Goal: Task Accomplishment & Management: Use online tool/utility

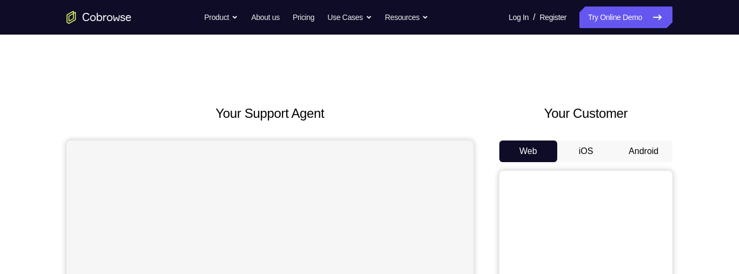
scroll to position [754, 0]
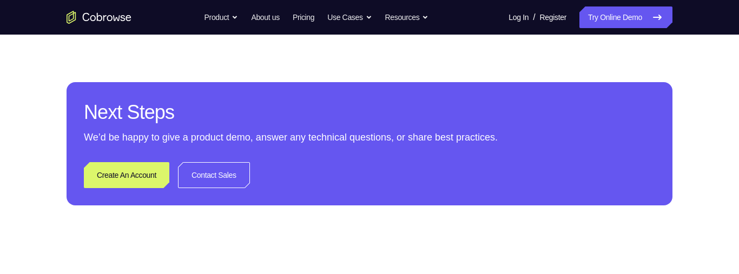
scroll to position [84, 0]
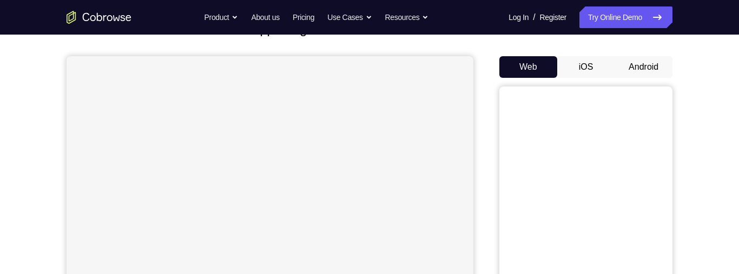
click at [652, 67] on button "Android" at bounding box center [644, 67] width 58 height 22
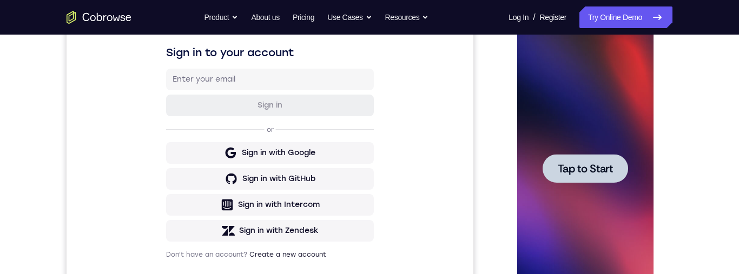
scroll to position [0, 0]
click at [581, 166] on span "Tap to Start" at bounding box center [585, 168] width 55 height 11
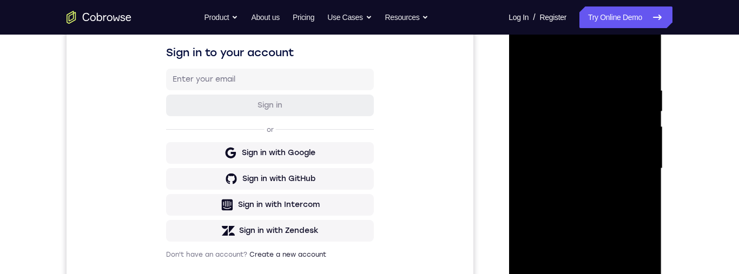
scroll to position [271, 0]
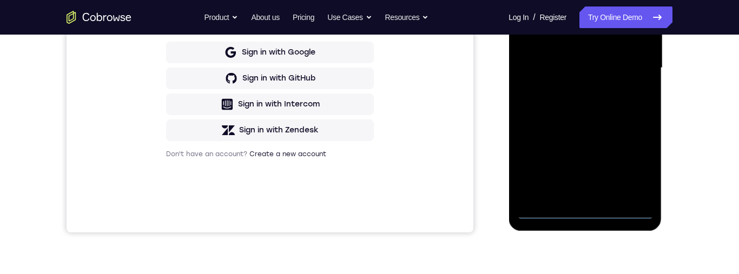
click at [584, 208] on div at bounding box center [585, 68] width 136 height 303
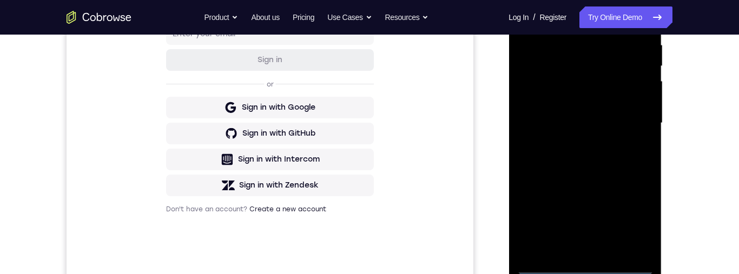
scroll to position [252, 0]
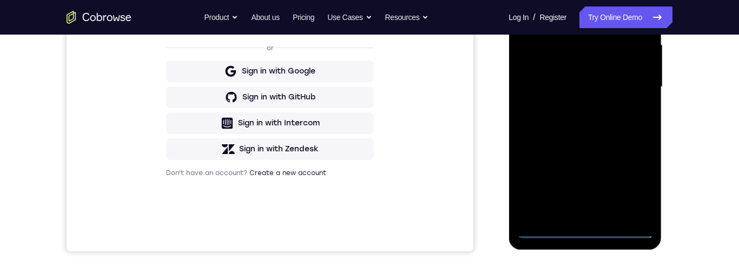
click at [583, 233] on div at bounding box center [585, 87] width 136 height 303
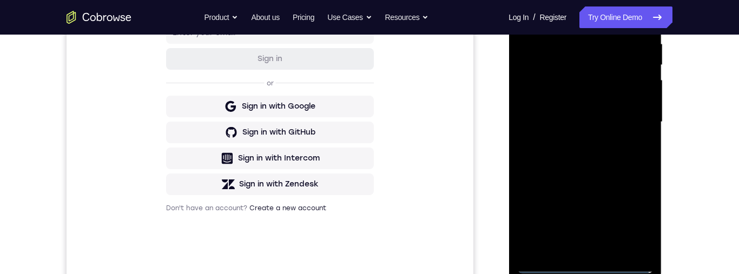
scroll to position [142, 0]
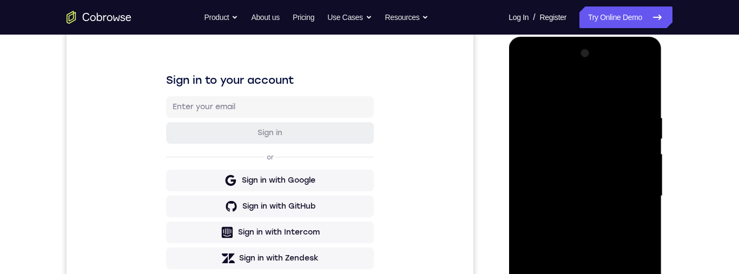
click at [601, 103] on div at bounding box center [585, 196] width 136 height 303
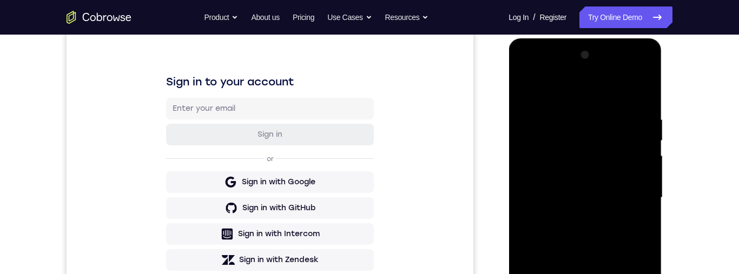
click at [547, 71] on div at bounding box center [585, 198] width 136 height 303
click at [638, 193] on div at bounding box center [585, 198] width 136 height 303
click at [538, 113] on div at bounding box center [585, 198] width 136 height 303
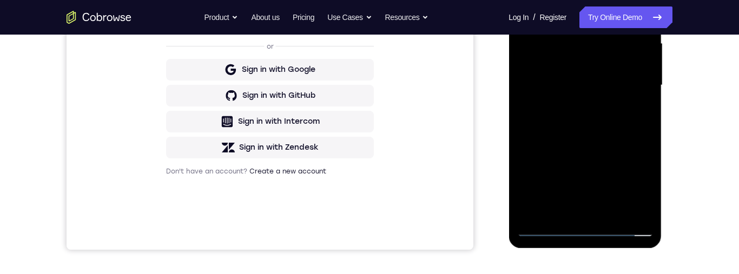
scroll to position [260, 0]
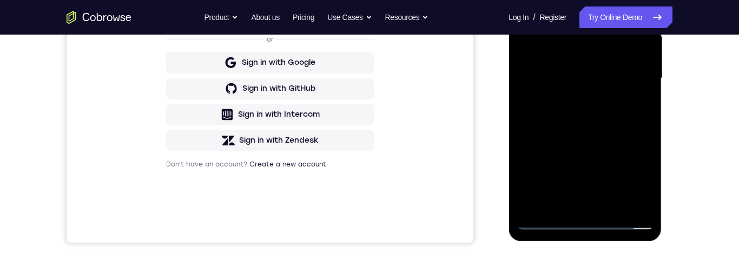
click at [579, 203] on div at bounding box center [585, 78] width 136 height 303
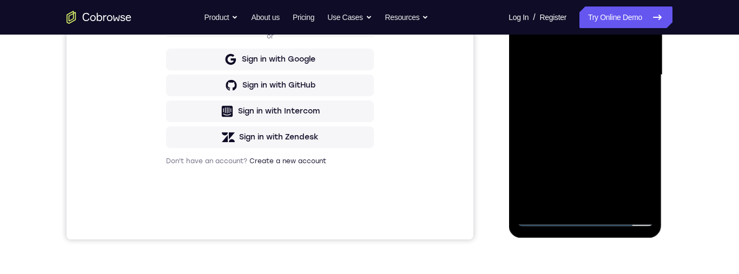
click at [578, 64] on div at bounding box center [585, 75] width 136 height 303
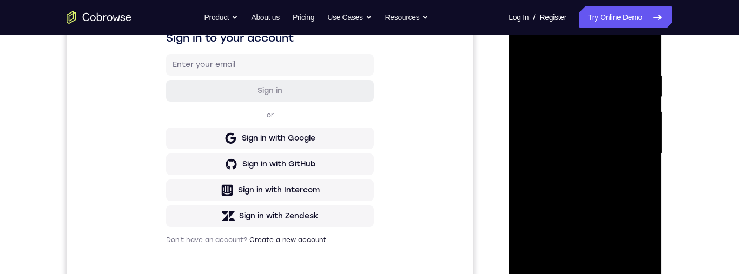
click at [555, 134] on div at bounding box center [585, 154] width 136 height 303
click at [583, 157] on div at bounding box center [585, 154] width 136 height 303
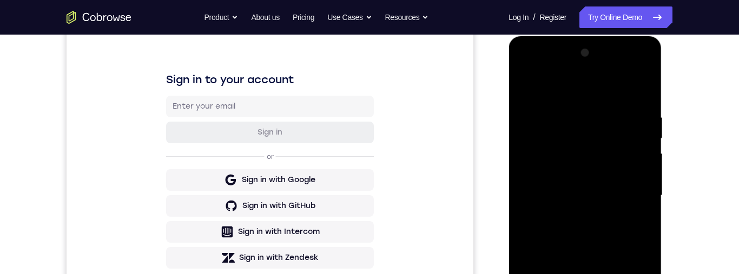
scroll to position [146, 0]
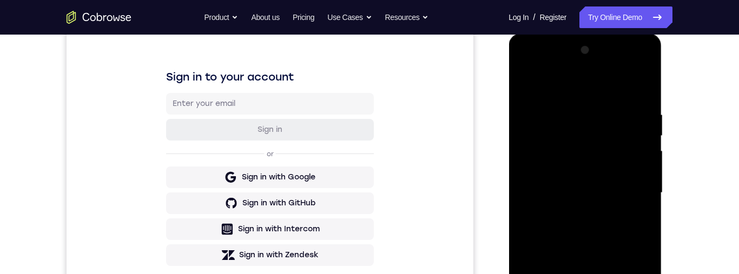
click at [598, 235] on div at bounding box center [585, 193] width 136 height 303
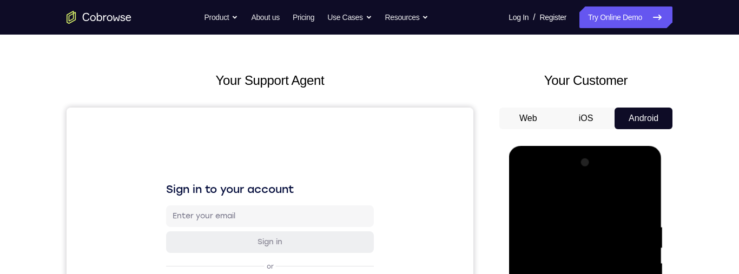
scroll to position [75, 0]
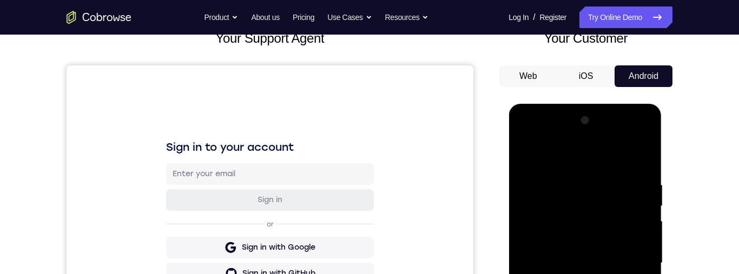
click at [569, 176] on div at bounding box center [585, 263] width 136 height 303
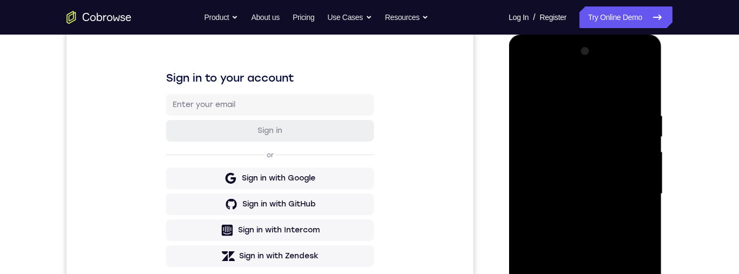
scroll to position [135, 0]
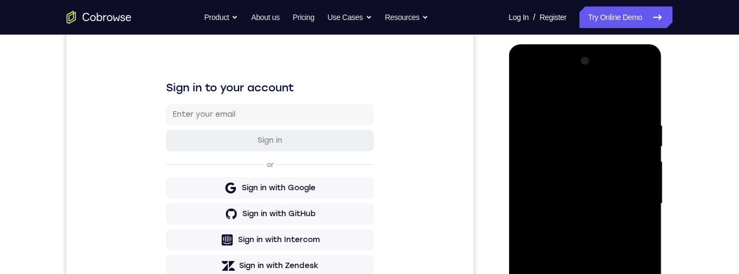
click at [533, 101] on div at bounding box center [585, 204] width 136 height 303
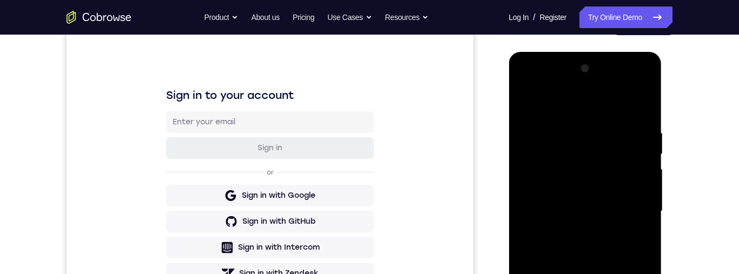
click at [538, 135] on div at bounding box center [585, 211] width 136 height 303
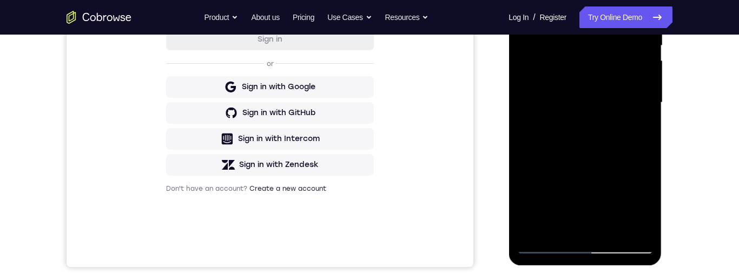
scroll to position [263, 0]
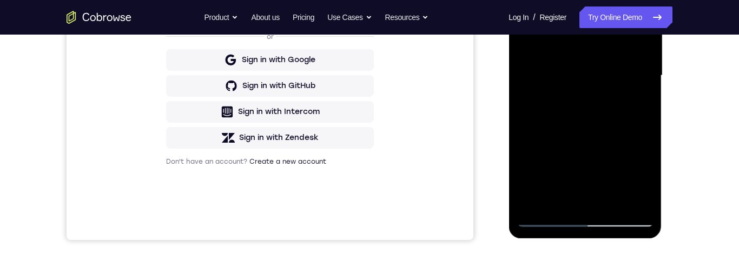
click at [591, 134] on div at bounding box center [585, 75] width 136 height 303
click at [595, 108] on div at bounding box center [585, 75] width 136 height 303
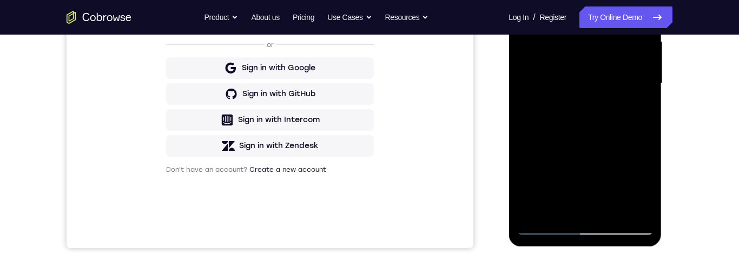
scroll to position [332, 0]
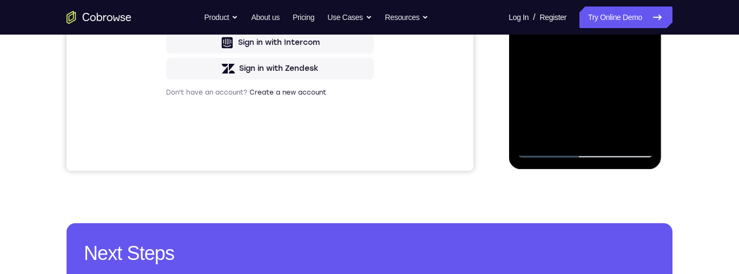
click at [615, 132] on div at bounding box center [585, 6] width 136 height 303
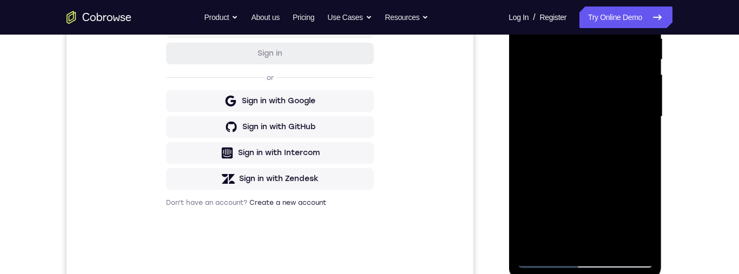
scroll to position [198, 0]
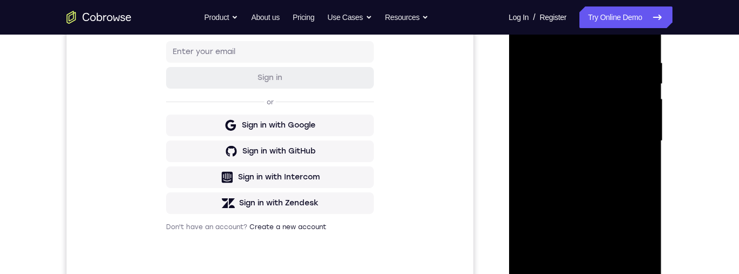
click at [619, 264] on div at bounding box center [585, 141] width 136 height 303
click at [615, 266] on div at bounding box center [585, 141] width 136 height 303
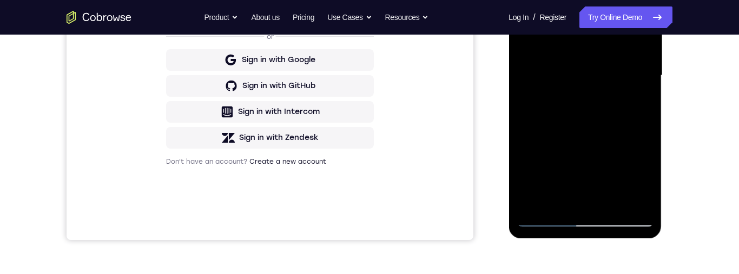
scroll to position [220, 0]
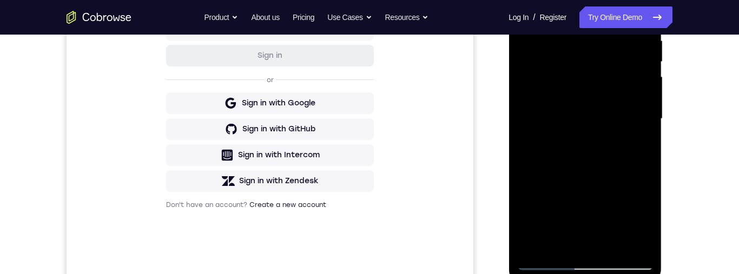
click at [593, 175] on div at bounding box center [585, 119] width 136 height 303
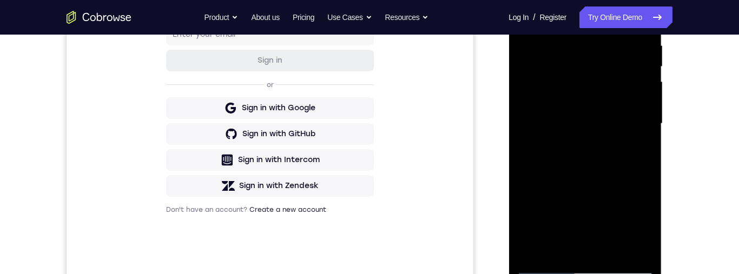
scroll to position [183, 0]
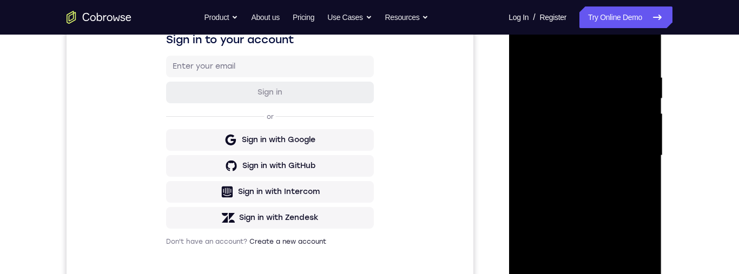
click at [564, 142] on div at bounding box center [585, 155] width 136 height 303
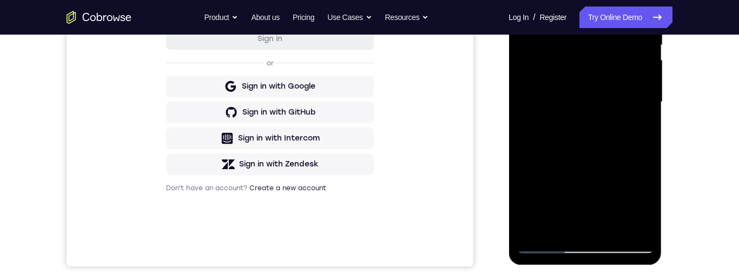
click at [640, 128] on div at bounding box center [585, 102] width 136 height 303
click at [637, 129] on div at bounding box center [585, 102] width 136 height 303
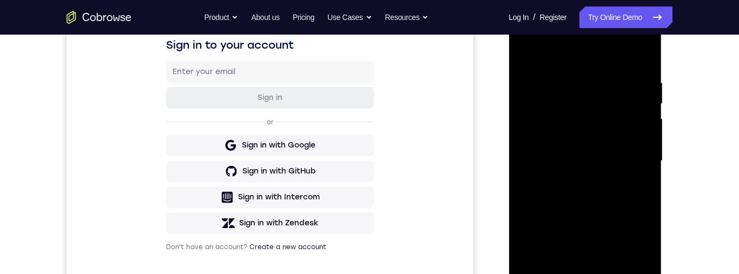
scroll to position [133, 0]
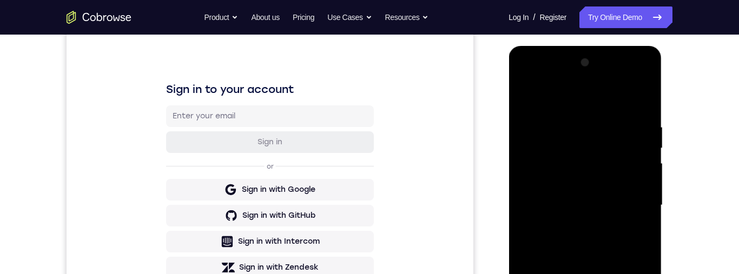
click at [524, 99] on div at bounding box center [585, 205] width 136 height 303
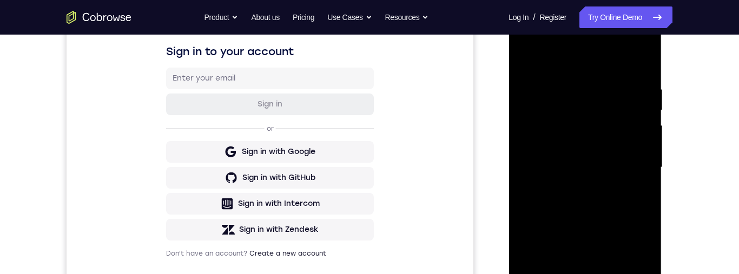
scroll to position [193, 0]
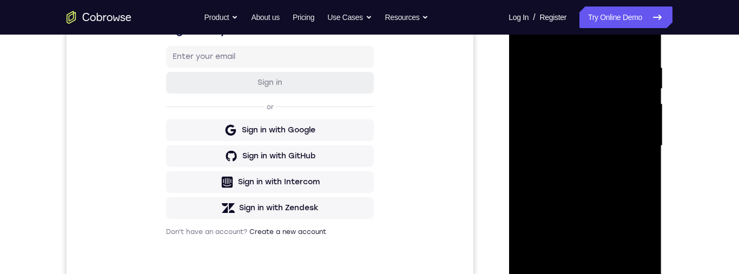
click at [556, 158] on div at bounding box center [585, 146] width 136 height 303
click at [577, 158] on div at bounding box center [585, 146] width 136 height 303
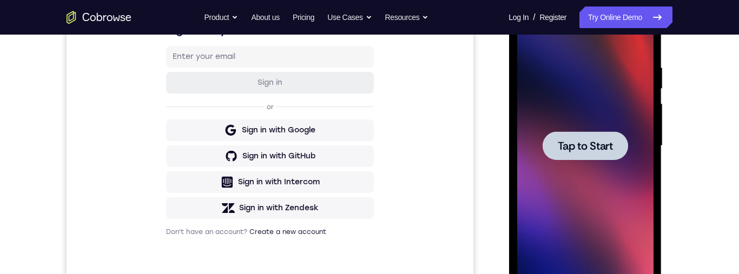
click at [602, 134] on div at bounding box center [585, 146] width 86 height 29
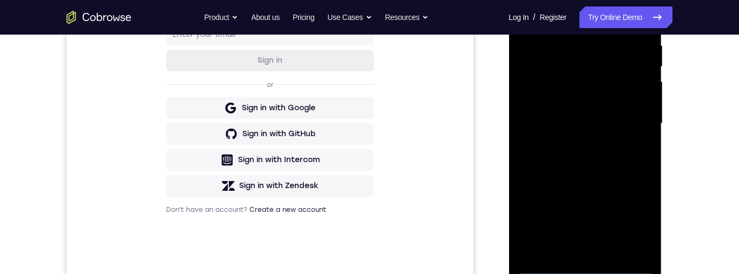
scroll to position [258, 0]
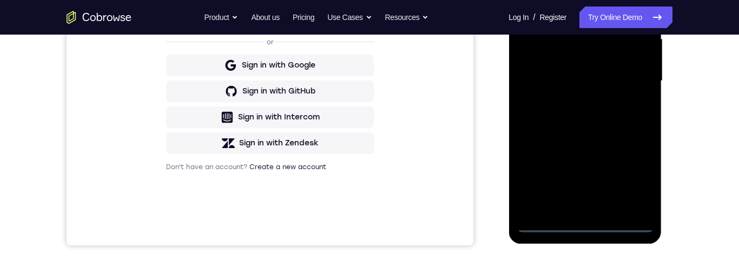
click at [585, 226] on div at bounding box center [585, 81] width 136 height 303
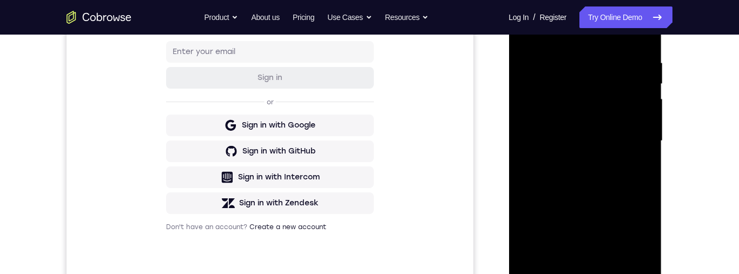
scroll to position [126, 0]
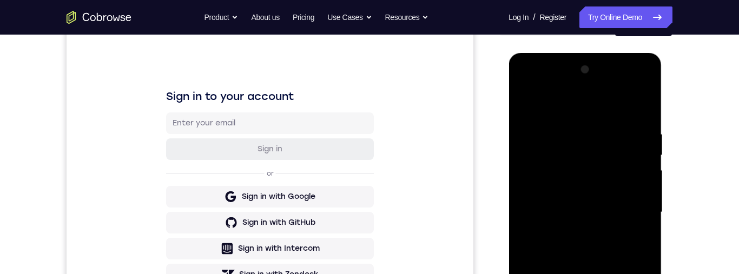
click at [606, 119] on div at bounding box center [585, 212] width 136 height 303
click at [555, 95] on div at bounding box center [585, 212] width 136 height 303
click at [556, 114] on div at bounding box center [585, 212] width 136 height 303
click at [634, 206] on div at bounding box center [585, 212] width 136 height 303
click at [637, 148] on div at bounding box center [585, 212] width 136 height 303
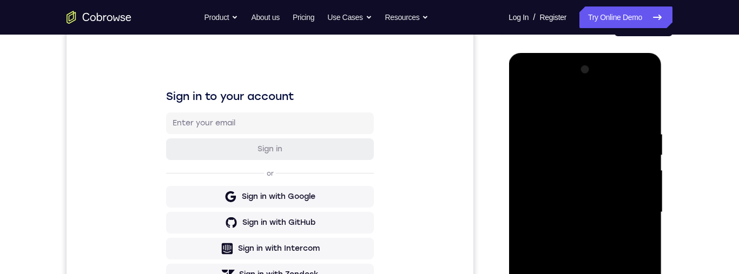
click at [573, 274] on div at bounding box center [585, 212] width 136 height 303
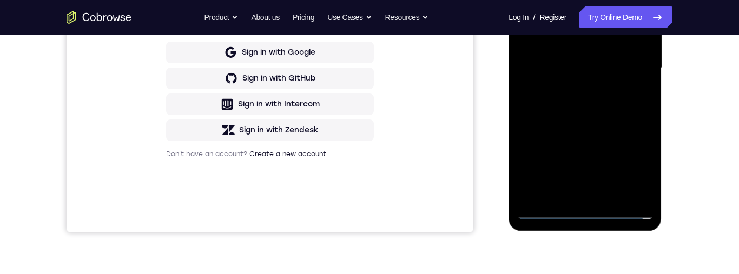
scroll to position [231, 0]
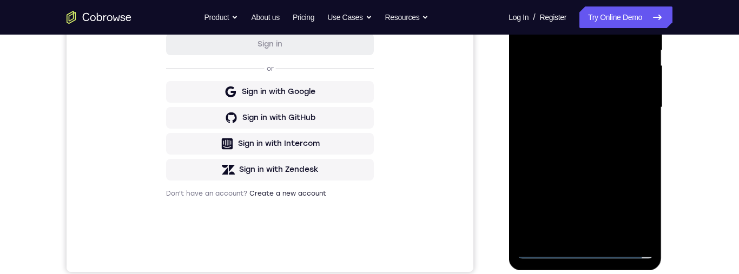
click at [575, 98] on div at bounding box center [585, 107] width 136 height 303
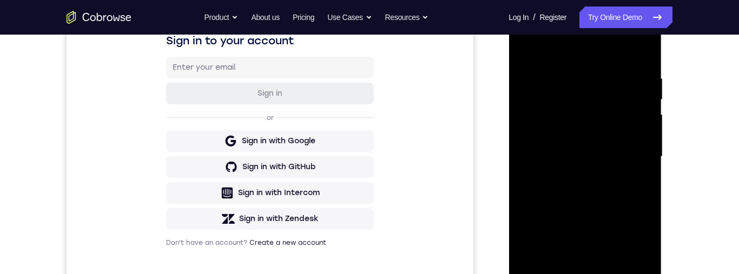
click at [550, 136] on div at bounding box center [585, 156] width 136 height 303
click at [591, 156] on div at bounding box center [585, 156] width 136 height 303
click at [589, 193] on div at bounding box center [585, 156] width 136 height 303
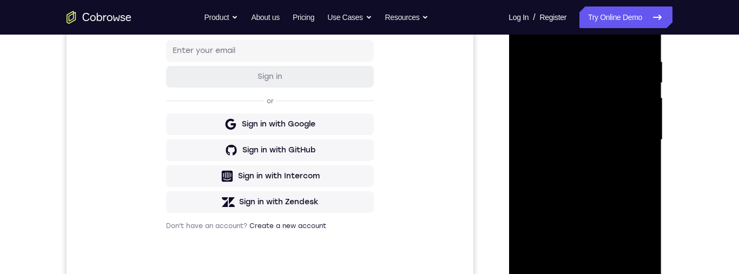
scroll to position [225, 0]
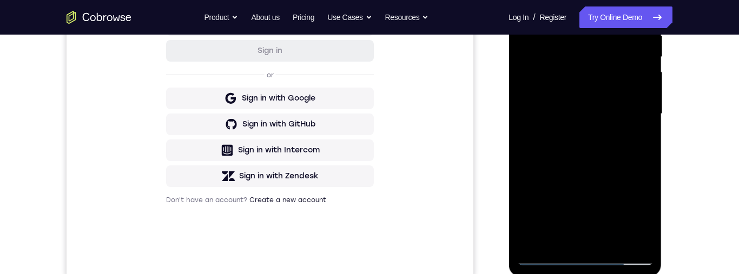
click at [594, 149] on div at bounding box center [585, 114] width 136 height 303
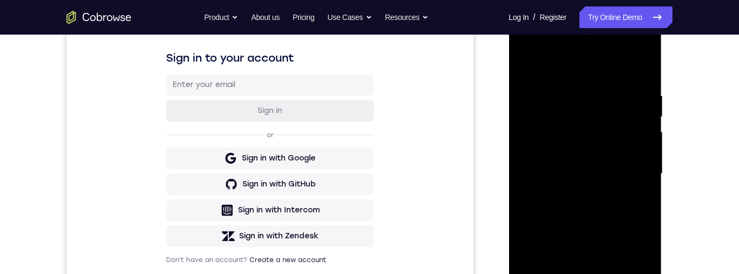
scroll to position [204, 0]
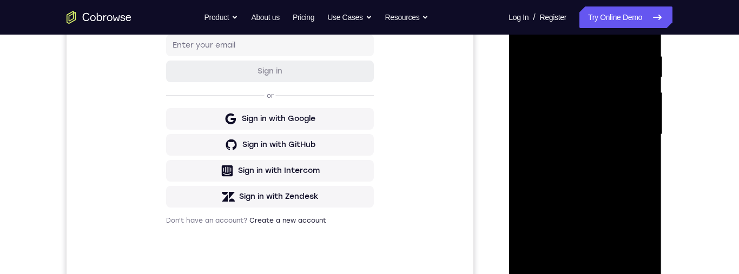
click at [589, 179] on div at bounding box center [585, 134] width 136 height 303
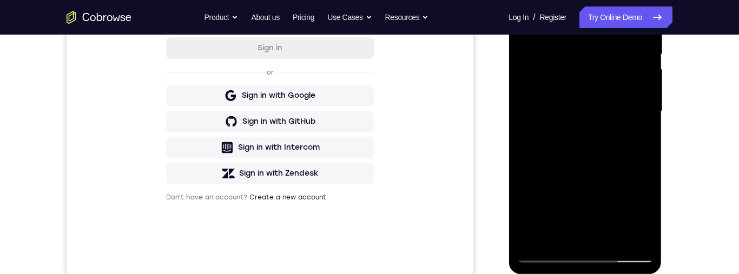
scroll to position [295, 0]
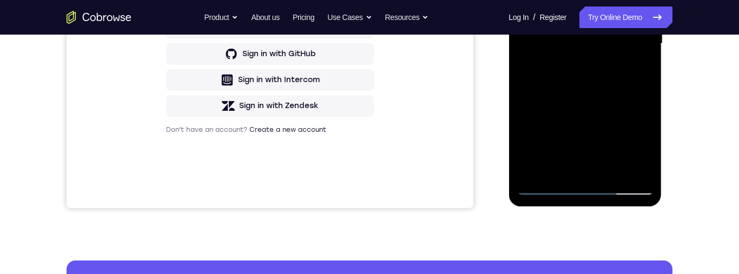
click at [615, 171] on div at bounding box center [585, 43] width 136 height 303
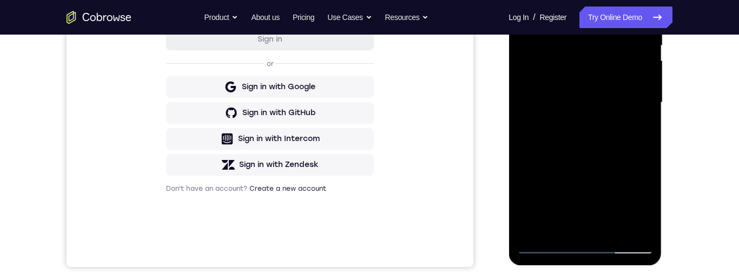
click at [589, 158] on div at bounding box center [585, 102] width 136 height 303
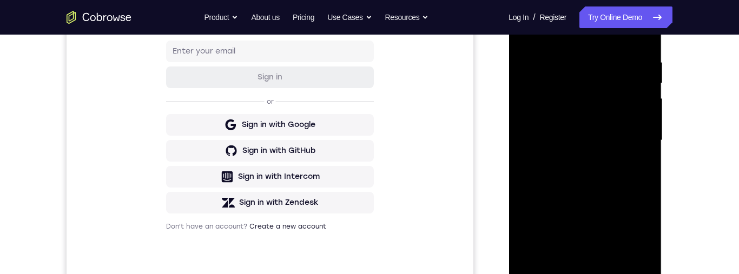
click at [559, 150] on div at bounding box center [585, 140] width 136 height 303
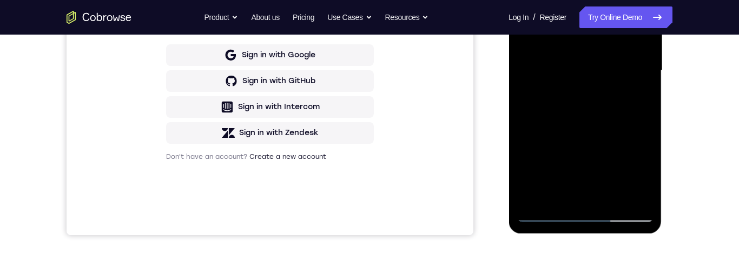
scroll to position [294, 0]
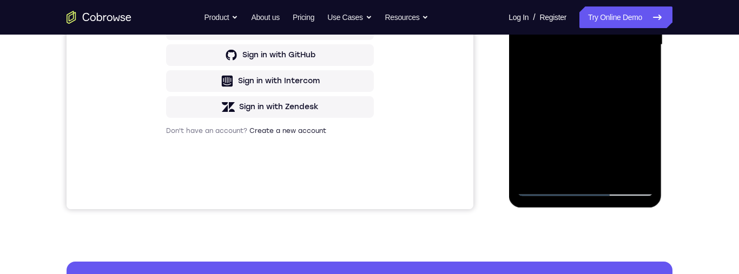
click at [542, 167] on div at bounding box center [585, 44] width 136 height 303
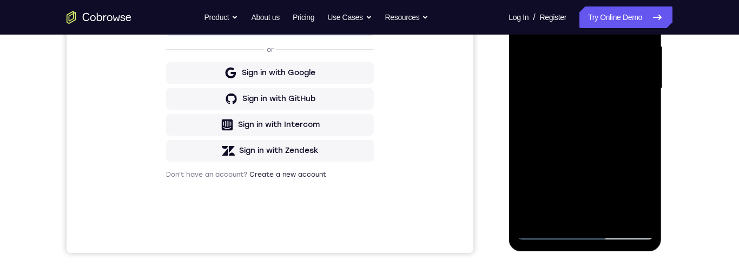
scroll to position [250, 0]
click at [639, 117] on div at bounding box center [585, 89] width 136 height 303
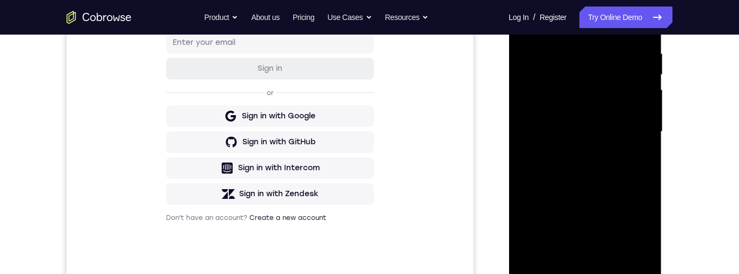
click at [524, 110] on div at bounding box center [585, 132] width 136 height 303
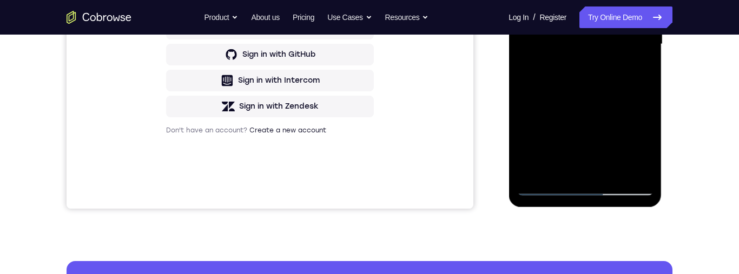
scroll to position [268, 0]
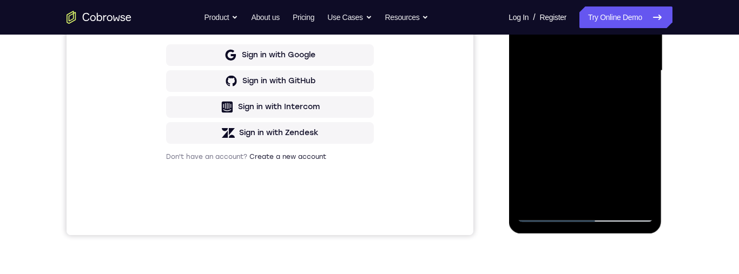
click at [638, 122] on div at bounding box center [585, 70] width 136 height 303
click at [633, 146] on div at bounding box center [585, 70] width 136 height 303
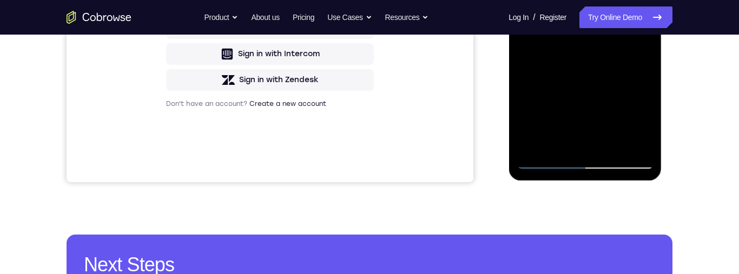
scroll to position [286, 0]
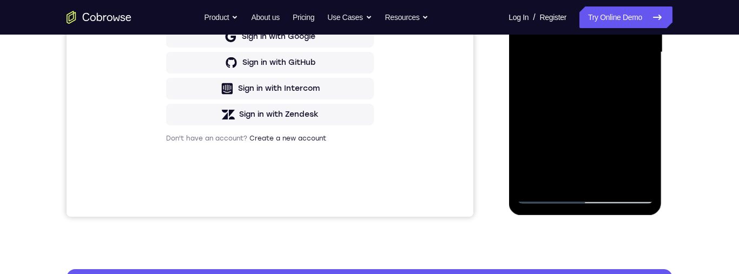
click at [615, 179] on div at bounding box center [585, 52] width 136 height 303
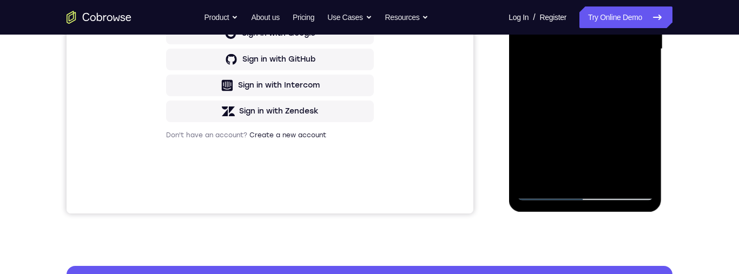
click at [615, 173] on div at bounding box center [585, 49] width 136 height 303
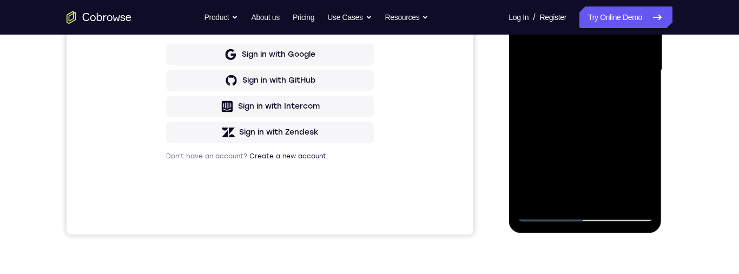
scroll to position [203, 0]
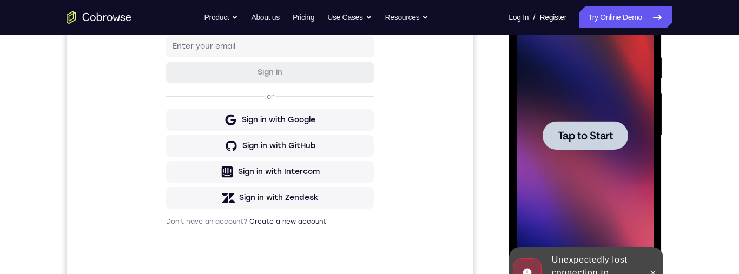
click at [597, 139] on span "Tap to Start" at bounding box center [585, 135] width 55 height 11
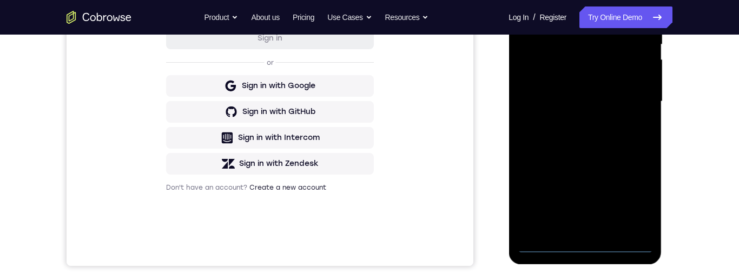
scroll to position [281, 0]
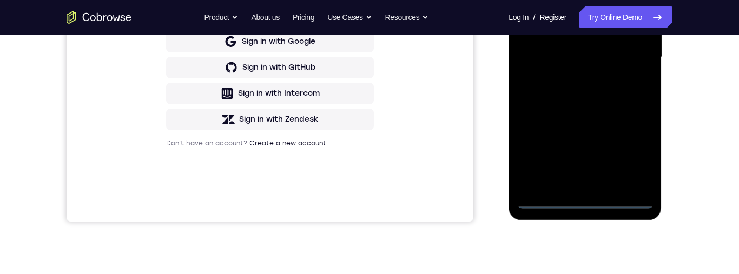
click at [587, 202] on div at bounding box center [585, 57] width 136 height 303
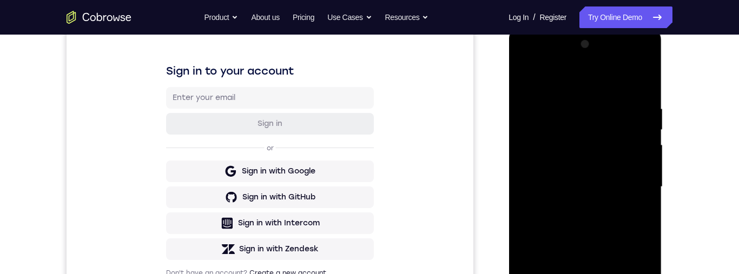
scroll to position [82, 0]
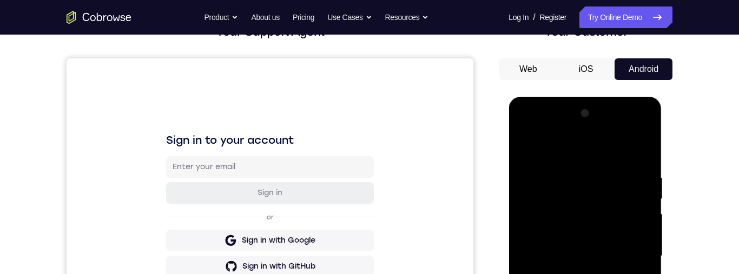
click at [603, 163] on div at bounding box center [585, 256] width 136 height 303
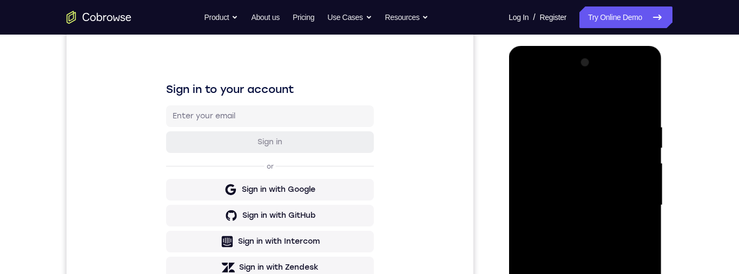
scroll to position [87, 0]
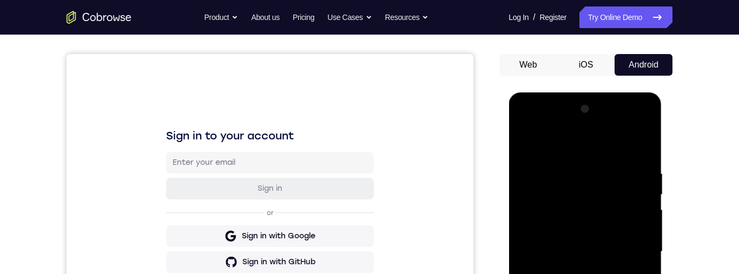
click at [558, 147] on div at bounding box center [585, 252] width 136 height 303
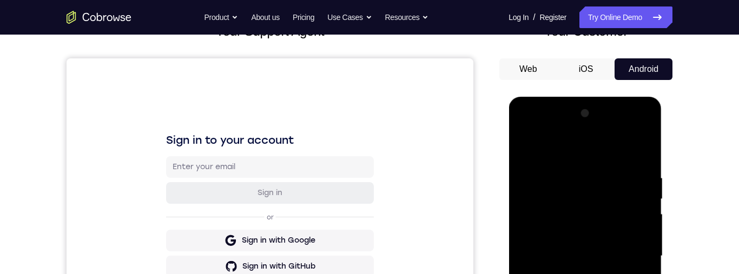
click at [559, 147] on div at bounding box center [585, 256] width 136 height 303
click at [554, 129] on div at bounding box center [585, 256] width 136 height 303
click at [532, 136] on div at bounding box center [585, 256] width 136 height 303
click at [537, 133] on div at bounding box center [585, 256] width 136 height 303
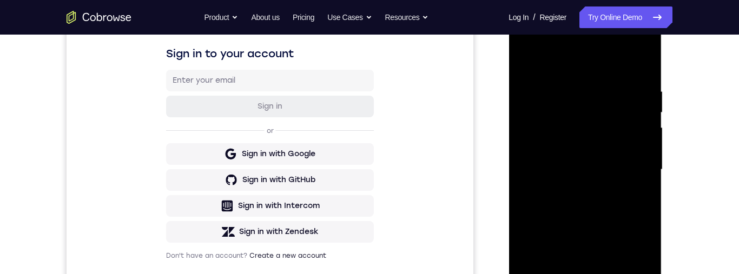
scroll to position [135, 0]
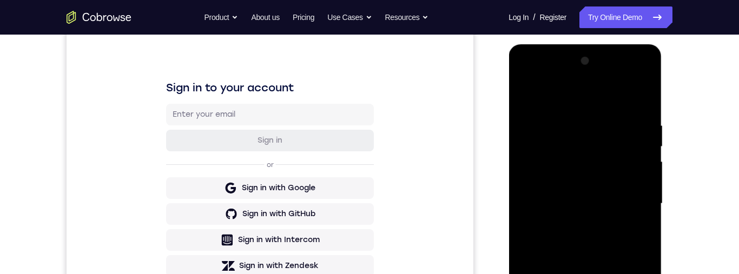
click at [531, 83] on div at bounding box center [585, 204] width 136 height 303
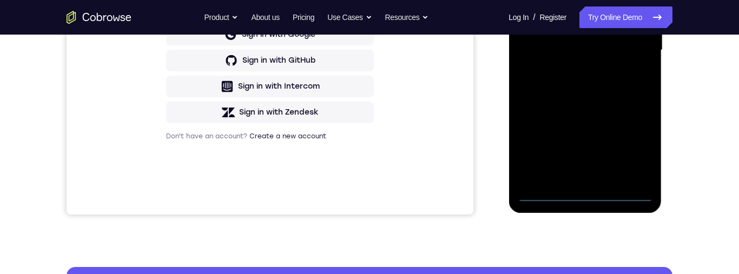
scroll to position [314, 0]
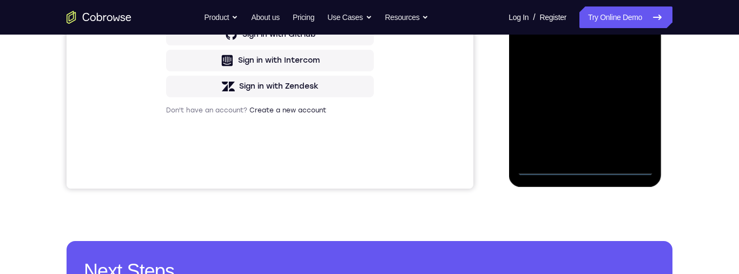
click at [587, 167] on div at bounding box center [585, 24] width 136 height 303
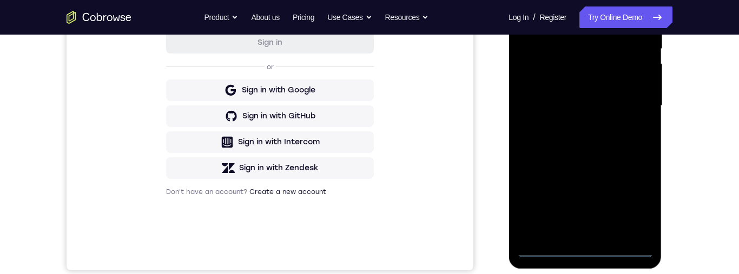
scroll to position [166, 0]
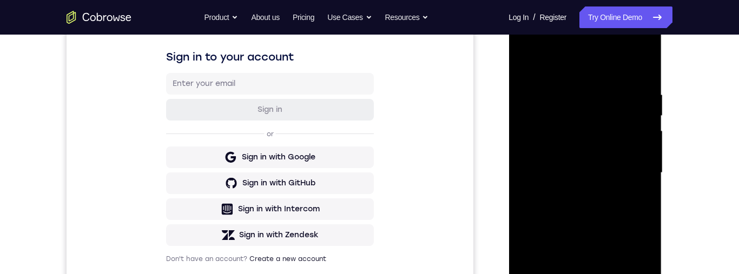
click at [599, 85] on div at bounding box center [585, 173] width 136 height 303
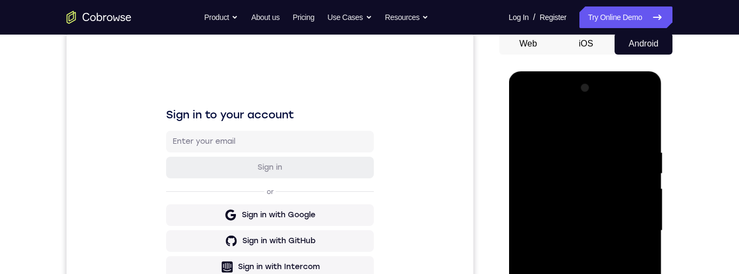
click at [606, 135] on div at bounding box center [585, 231] width 136 height 303
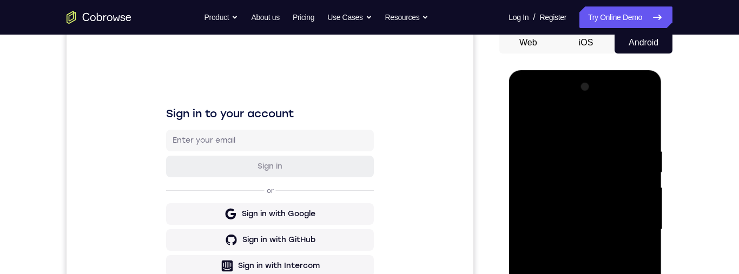
scroll to position [121, 0]
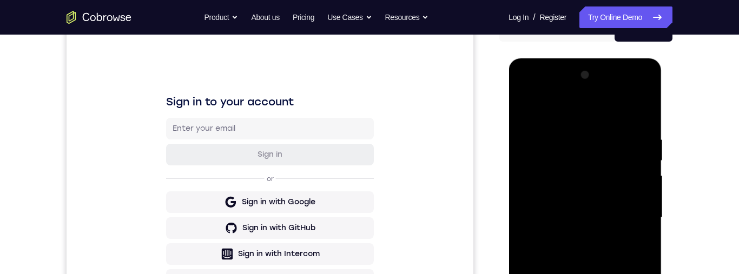
click at [631, 215] on div at bounding box center [585, 218] width 136 height 303
click at [575, 274] on div at bounding box center [585, 218] width 136 height 303
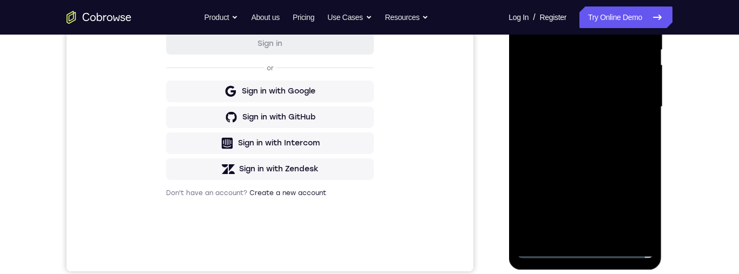
scroll to position [207, 0]
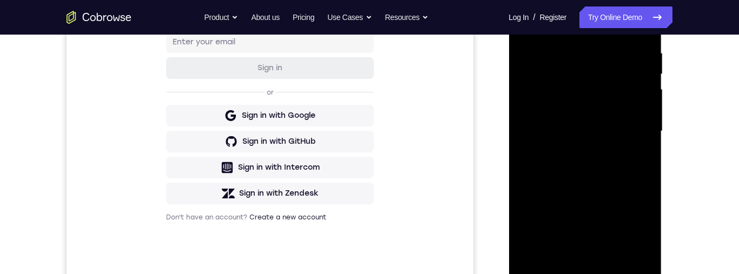
click at [607, 122] on div at bounding box center [585, 131] width 136 height 303
click at [611, 119] on div at bounding box center [585, 131] width 136 height 303
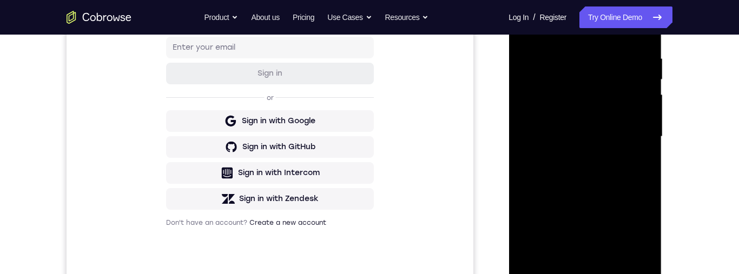
scroll to position [201, 0]
click at [536, 91] on div at bounding box center [585, 137] width 136 height 303
click at [562, 117] on div at bounding box center [585, 137] width 136 height 303
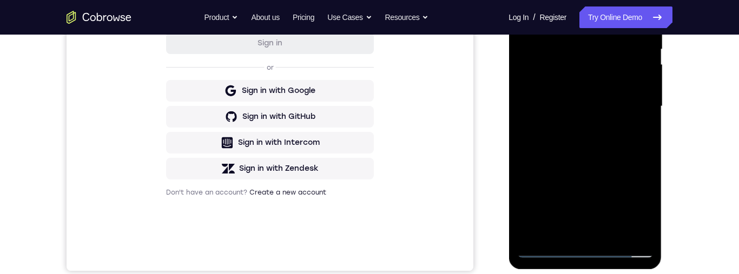
scroll to position [233, 0]
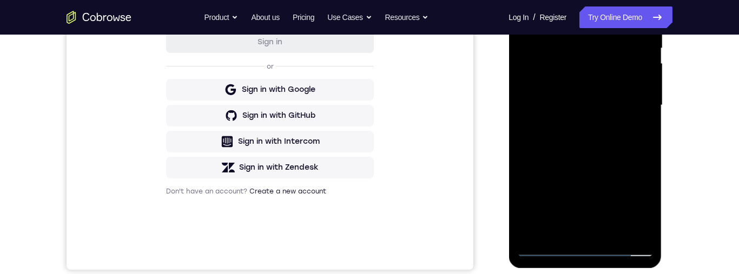
click at [584, 106] on div at bounding box center [585, 105] width 136 height 303
click at [607, 141] on div at bounding box center [585, 105] width 136 height 303
click at [579, 120] on div at bounding box center [585, 105] width 136 height 303
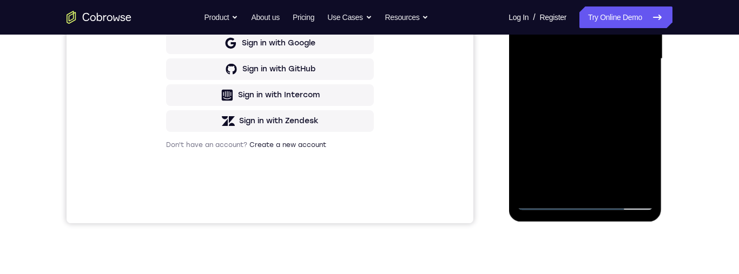
scroll to position [215, 0]
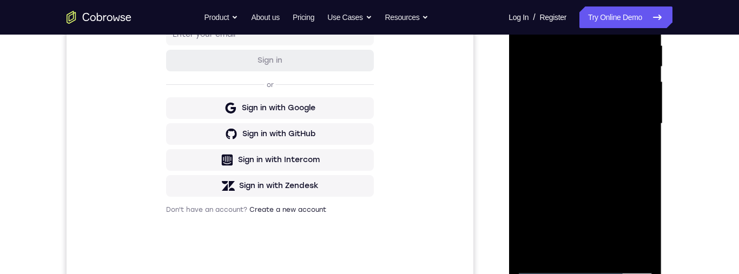
click at [575, 128] on div at bounding box center [585, 123] width 136 height 303
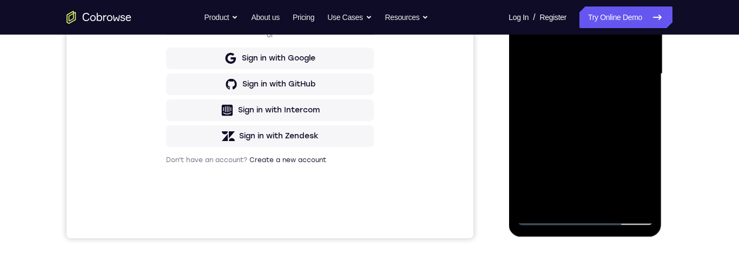
scroll to position [281, 0]
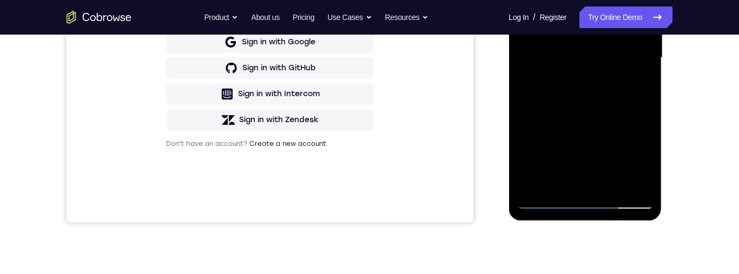
click at [613, 182] on div at bounding box center [585, 57] width 136 height 303
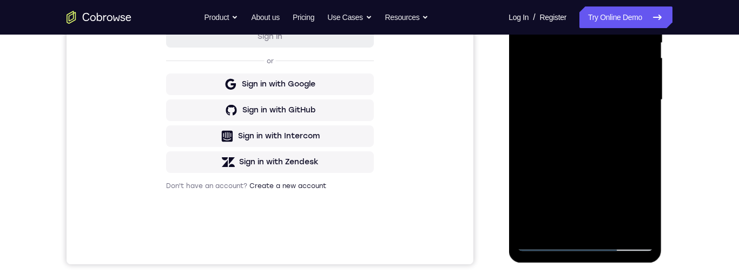
click at [598, 144] on div at bounding box center [585, 100] width 136 height 303
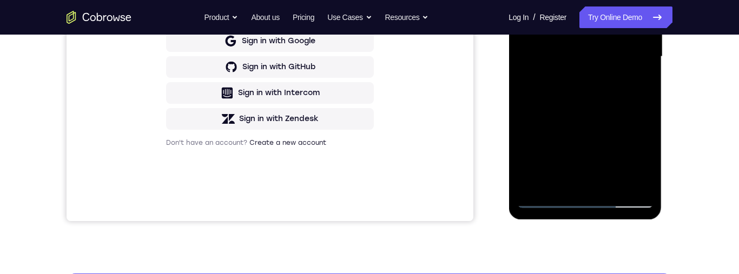
click at [614, 182] on div at bounding box center [585, 56] width 136 height 303
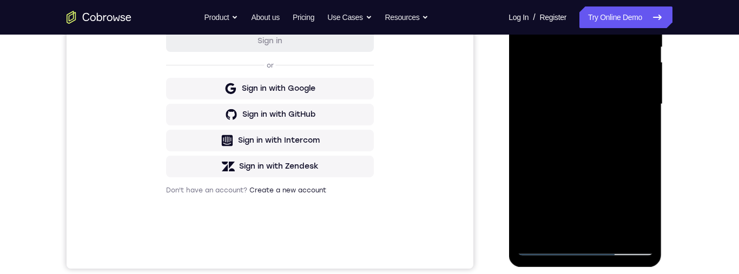
click at [593, 162] on div at bounding box center [585, 104] width 136 height 303
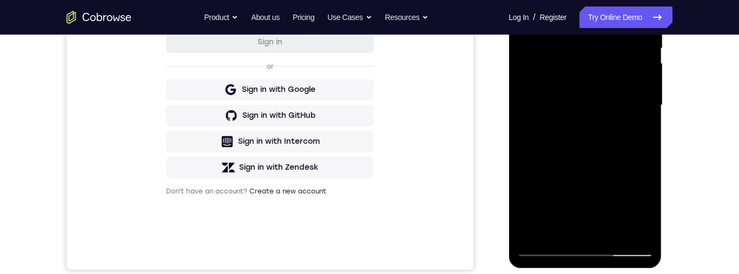
click at [581, 141] on div at bounding box center [585, 105] width 136 height 303
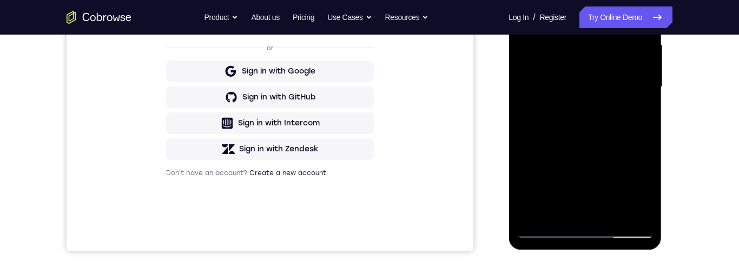
scroll to position [270, 0]
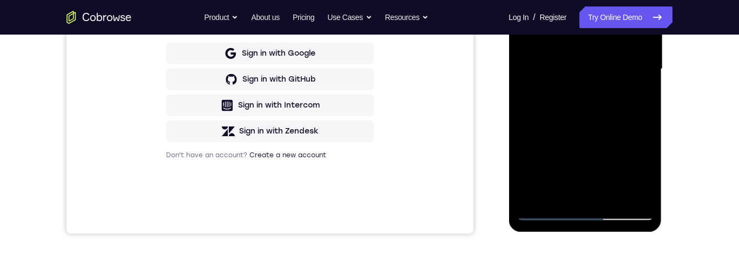
click at [628, 96] on div at bounding box center [585, 69] width 136 height 303
click at [571, 187] on div at bounding box center [585, 69] width 136 height 303
click at [539, 189] on div at bounding box center [585, 69] width 136 height 303
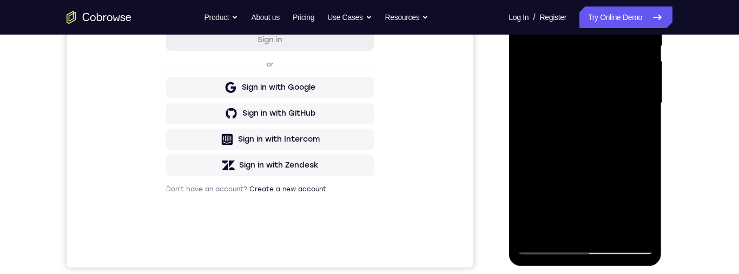
scroll to position [234, 0]
click at [636, 130] on div at bounding box center [585, 104] width 136 height 303
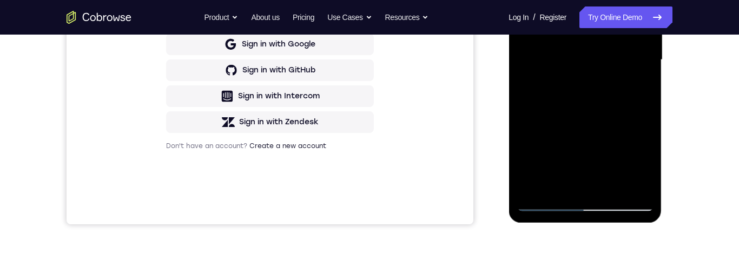
scroll to position [189, 0]
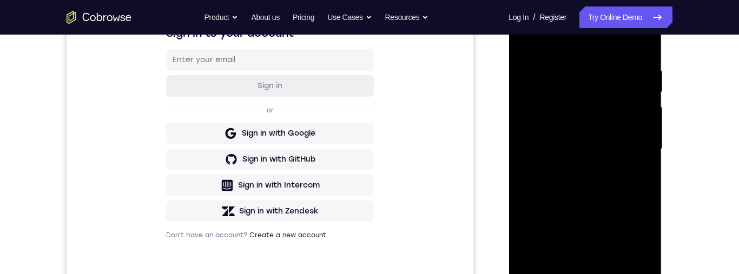
click at [525, 41] on div at bounding box center [585, 149] width 136 height 303
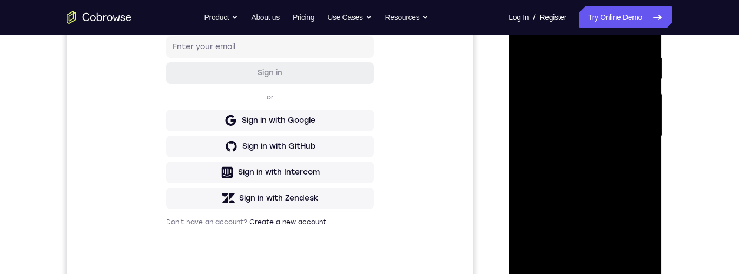
scroll to position [249, 0]
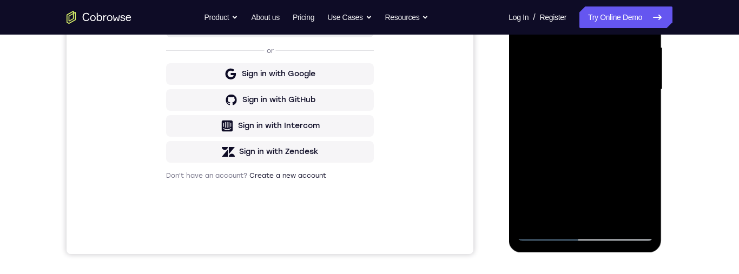
click at [583, 237] on div at bounding box center [585, 89] width 136 height 303
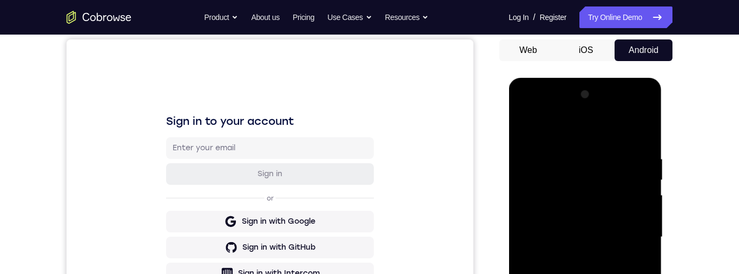
scroll to position [159, 0]
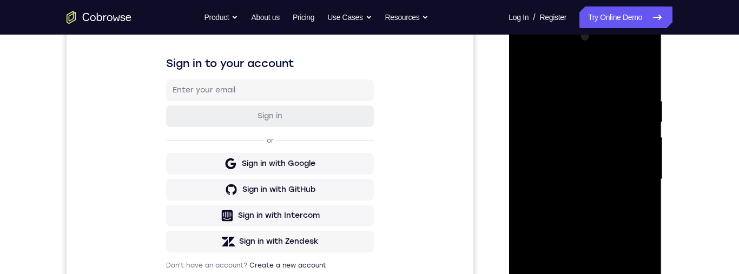
click at [632, 274] on div at bounding box center [585, 179] width 136 height 303
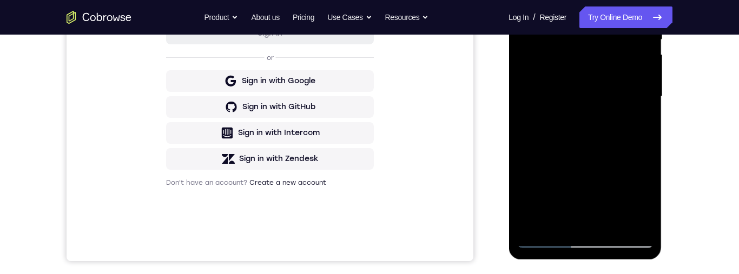
scroll to position [259, 0]
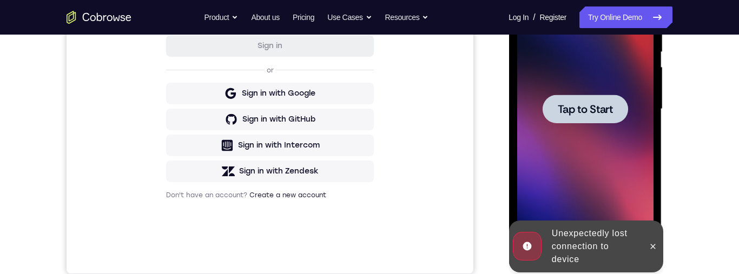
click at [589, 106] on span "Tap to Start" at bounding box center [585, 109] width 55 height 11
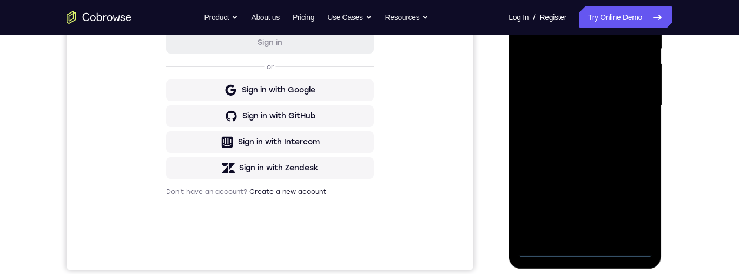
scroll to position [284, 0]
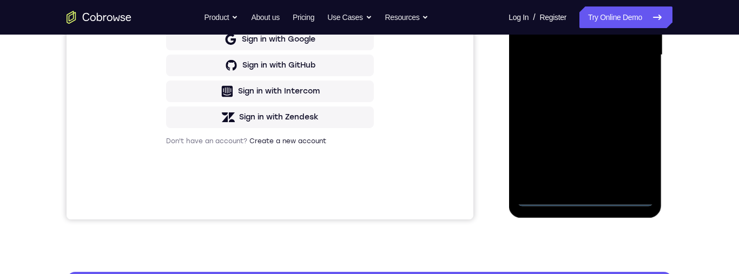
click at [588, 197] on div at bounding box center [585, 55] width 136 height 303
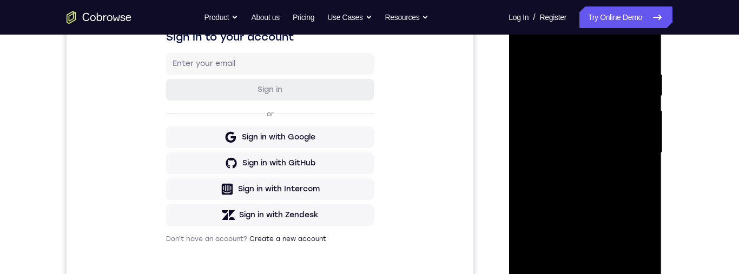
scroll to position [91, 0]
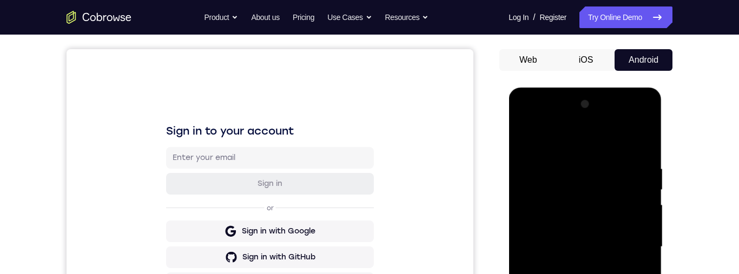
click at [599, 157] on div at bounding box center [585, 247] width 136 height 303
click at [550, 140] on div at bounding box center [585, 247] width 136 height 303
click at [551, 116] on div at bounding box center [585, 247] width 136 height 303
click at [630, 242] on div at bounding box center [585, 247] width 136 height 303
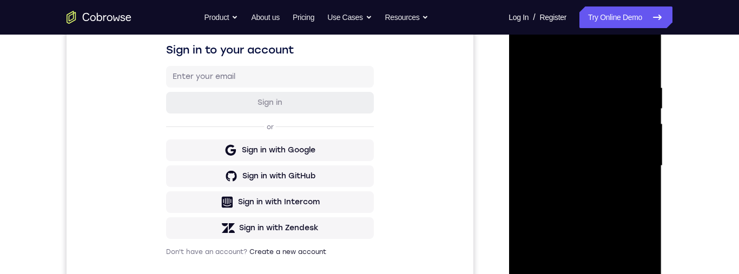
scroll to position [220, 0]
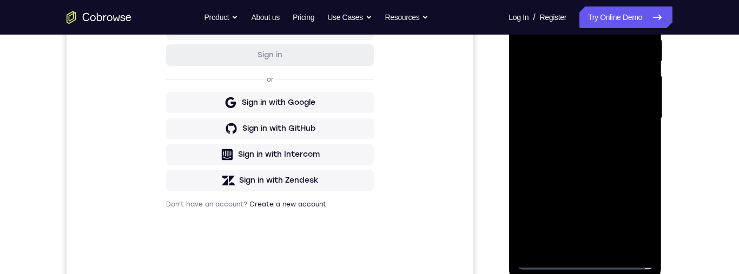
click at [574, 137] on div at bounding box center [585, 118] width 136 height 303
click at [586, 111] on div at bounding box center [585, 118] width 136 height 303
click at [553, 95] on div at bounding box center [585, 118] width 136 height 303
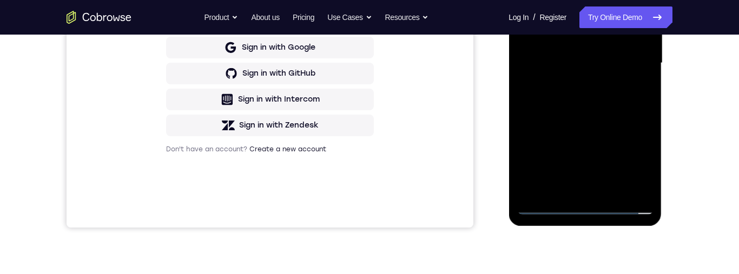
scroll to position [276, 0]
click at [592, 66] on div at bounding box center [585, 62] width 136 height 303
click at [591, 97] on div at bounding box center [585, 62] width 136 height 303
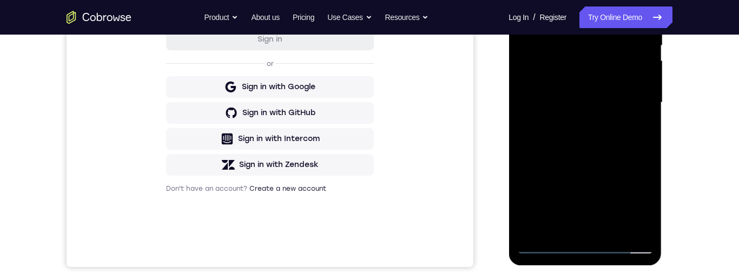
click at [594, 129] on div at bounding box center [585, 102] width 136 height 303
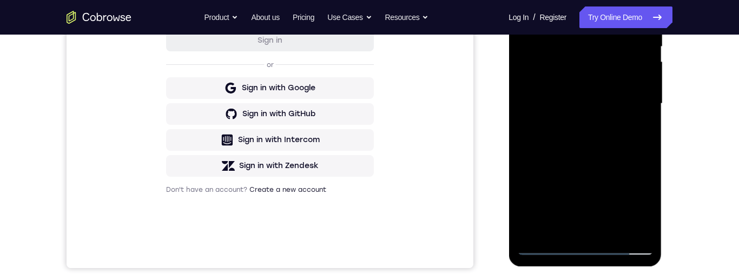
click at [591, 140] on div at bounding box center [585, 103] width 136 height 303
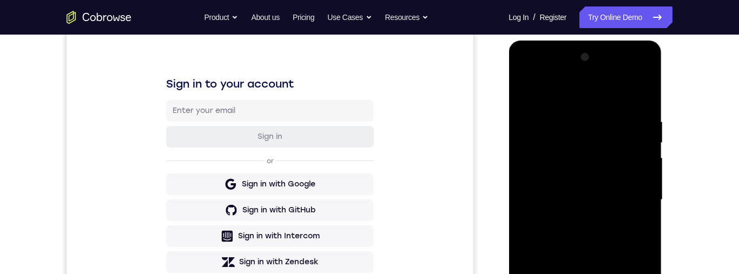
scroll to position [262, 0]
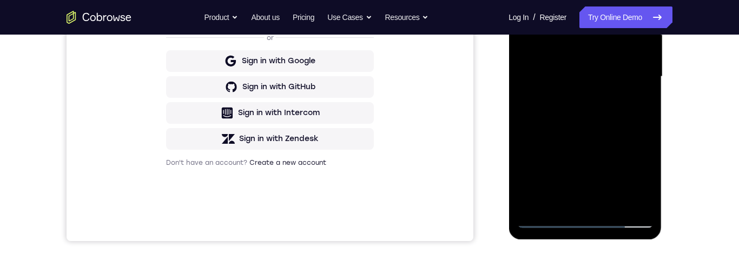
click at [593, 120] on div at bounding box center [585, 76] width 136 height 303
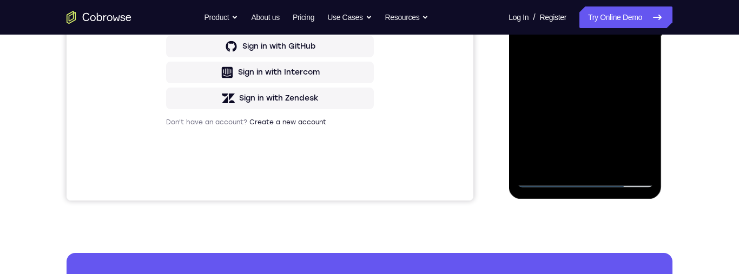
click at [613, 161] on div at bounding box center [585, 36] width 136 height 303
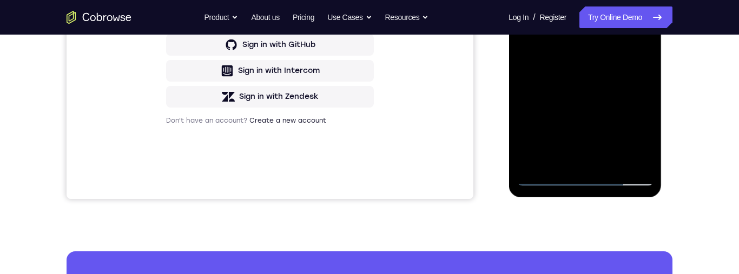
scroll to position [242, 0]
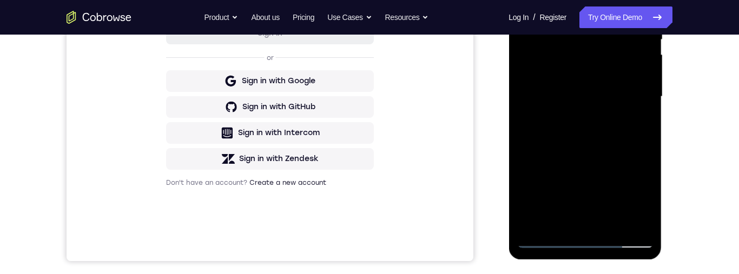
click at [590, 156] on div at bounding box center [585, 96] width 136 height 303
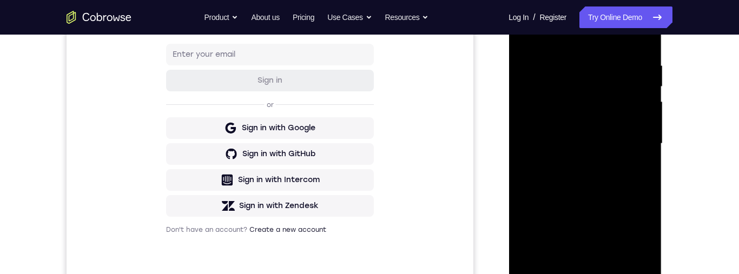
scroll to position [161, 0]
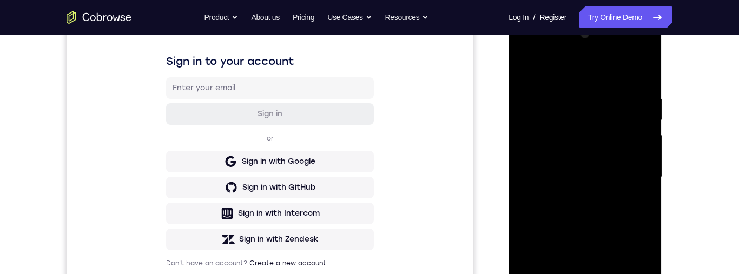
click at [533, 67] on div at bounding box center [585, 177] width 136 height 303
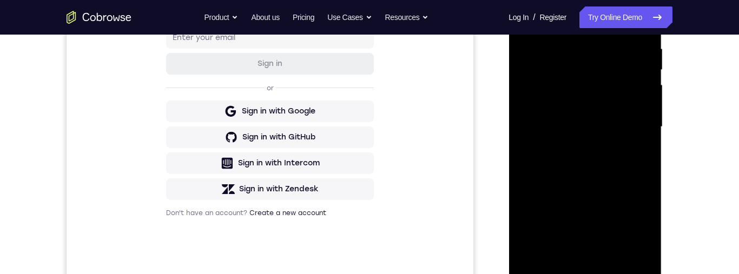
scroll to position [213, 0]
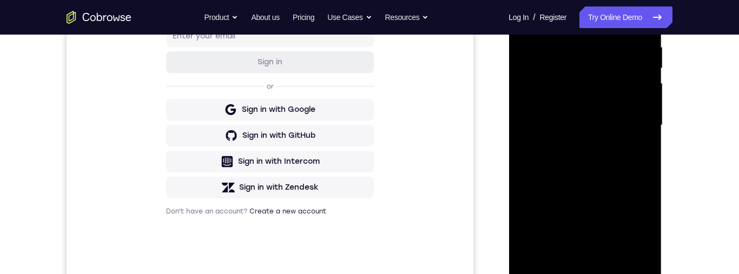
click at [562, 257] on div at bounding box center [585, 125] width 136 height 303
click at [565, 261] on div at bounding box center [585, 125] width 136 height 303
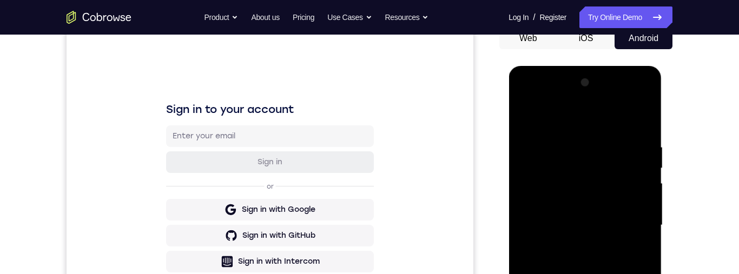
scroll to position [107, 0]
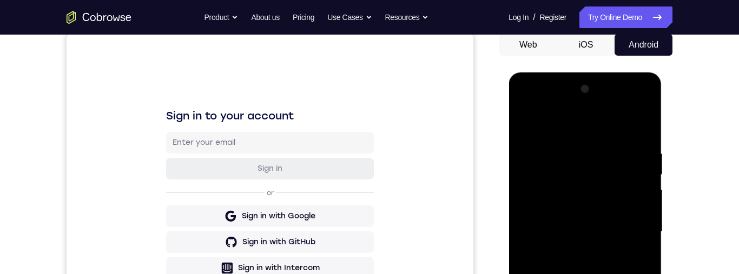
click at [559, 123] on div at bounding box center [585, 232] width 136 height 303
click at [571, 161] on div at bounding box center [585, 231] width 136 height 303
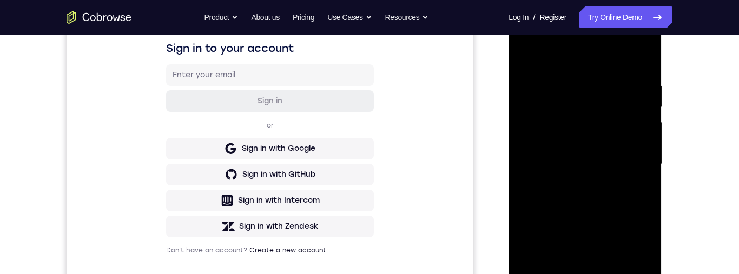
scroll to position [234, 0]
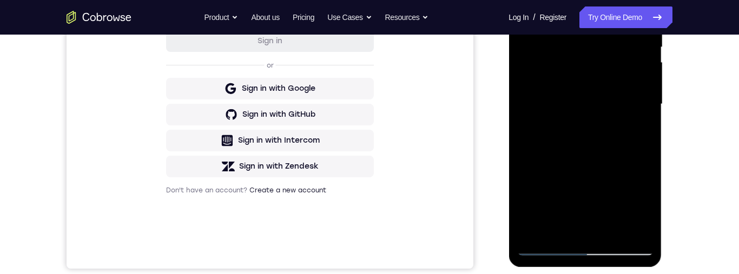
click at [587, 244] on div at bounding box center [585, 104] width 136 height 303
